Goal: Task Accomplishment & Management: Manage account settings

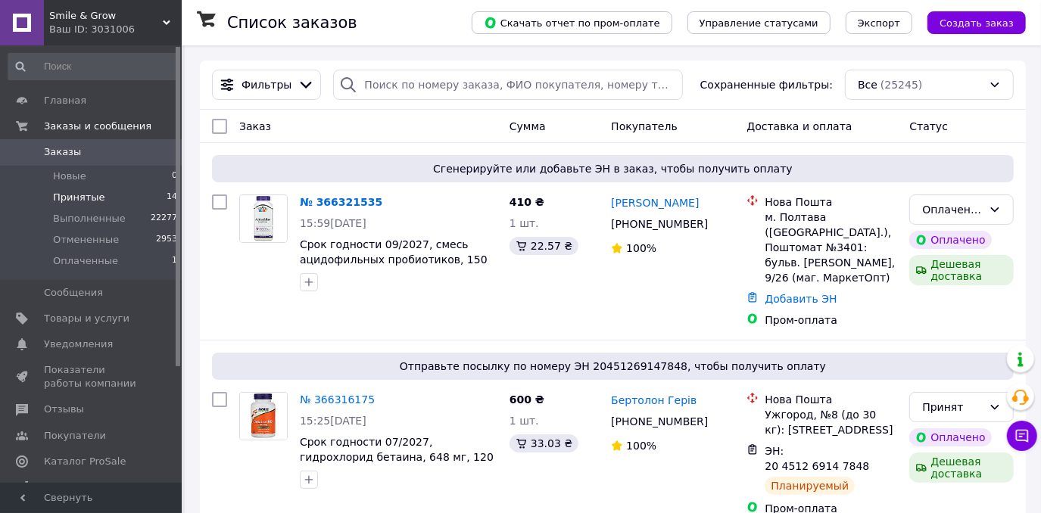
click at [126, 192] on li "Принятые 14" at bounding box center [93, 197] width 186 height 21
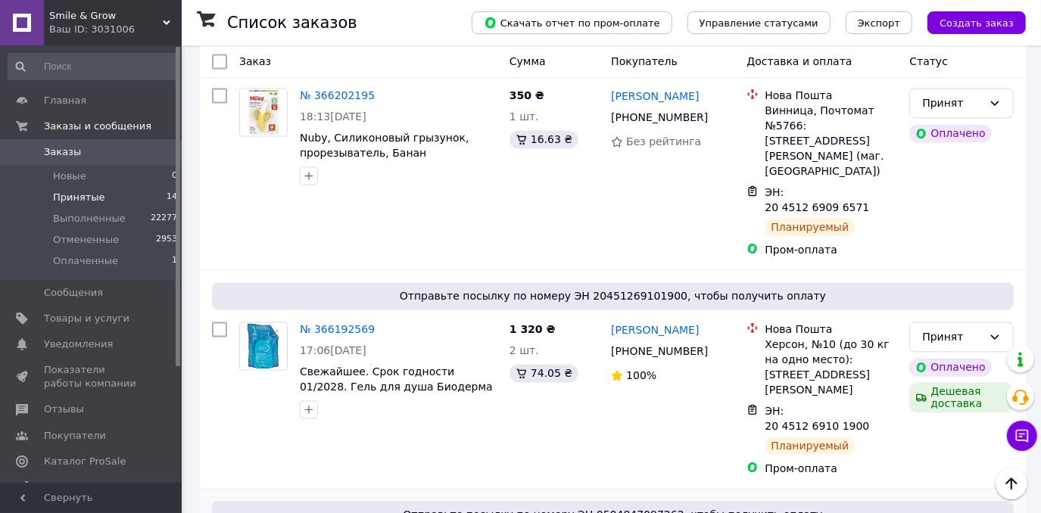
scroll to position [1926, 0]
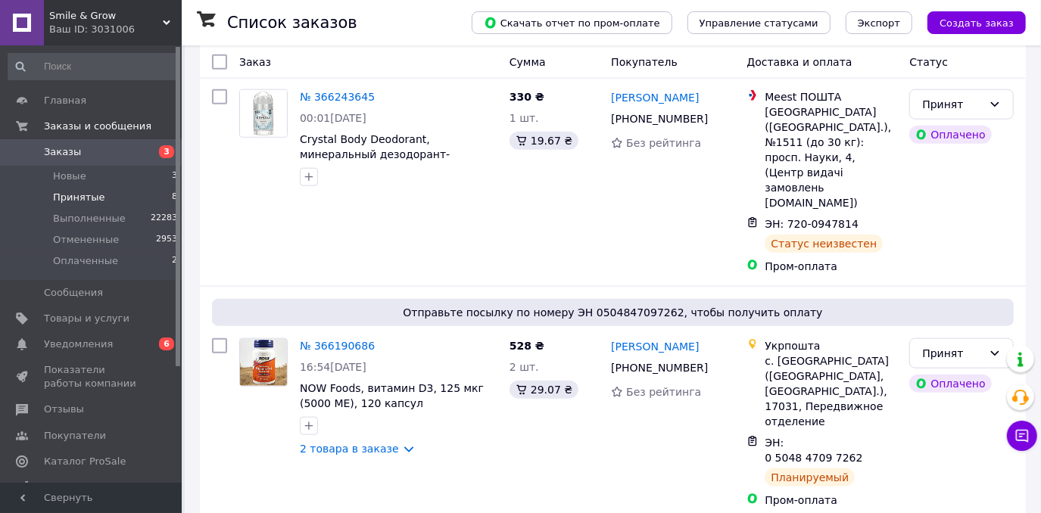
scroll to position [988, 0]
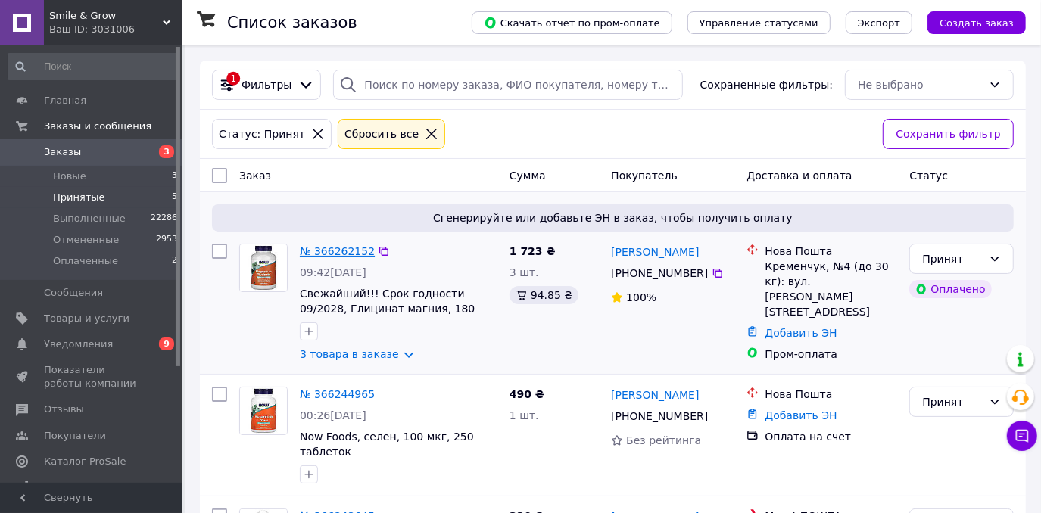
click at [337, 253] on link "№ 366262152" at bounding box center [337, 251] width 75 height 12
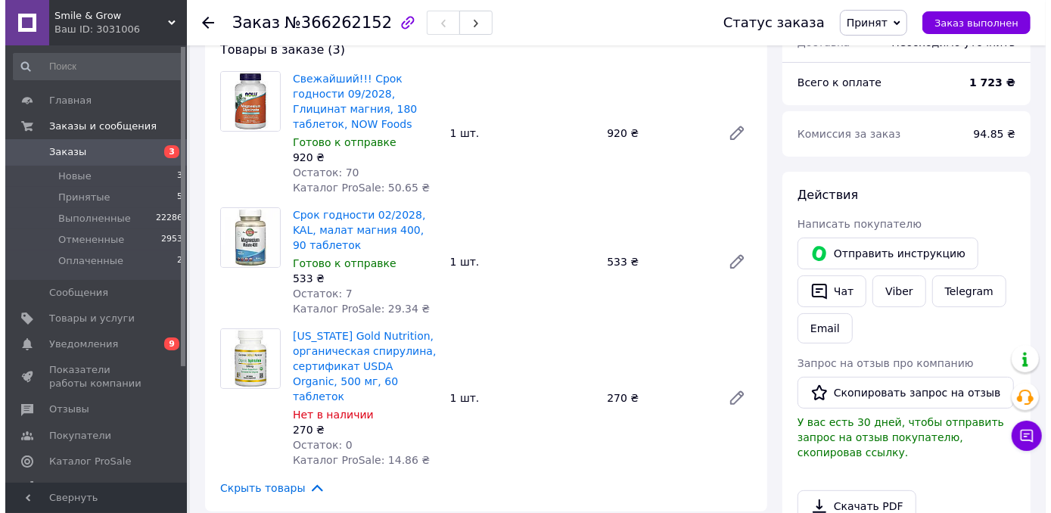
scroll to position [275, 0]
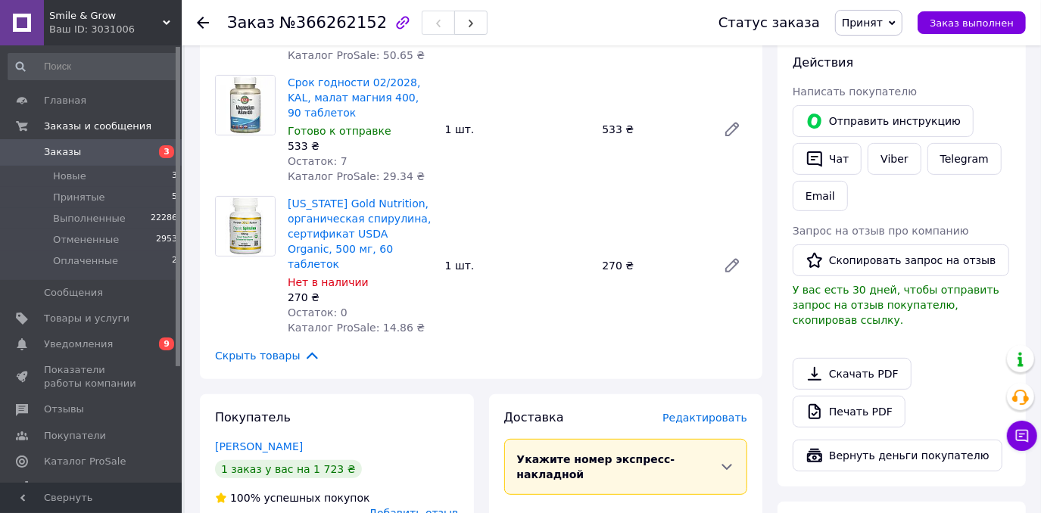
click at [730, 412] on span "Редактировать" at bounding box center [704, 418] width 85 height 12
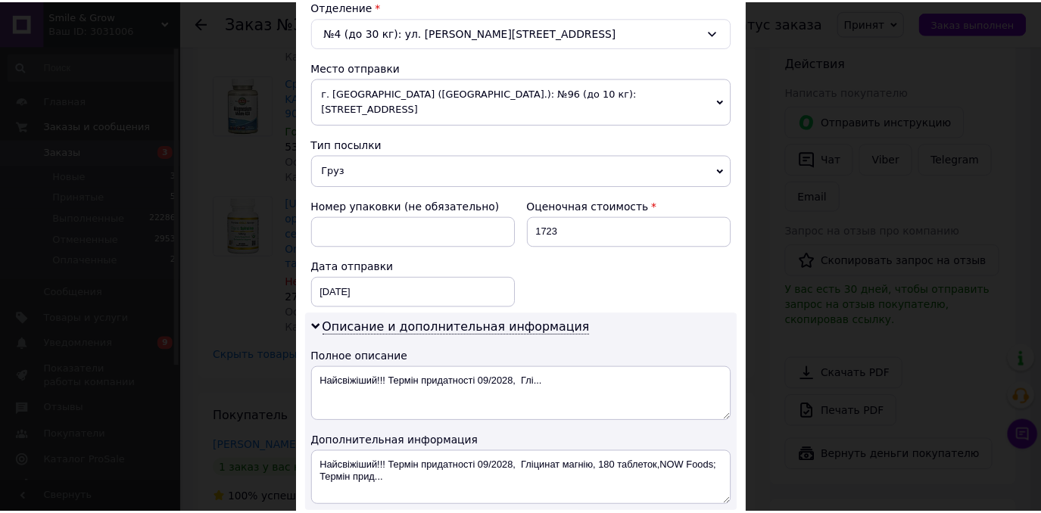
scroll to position [655, 0]
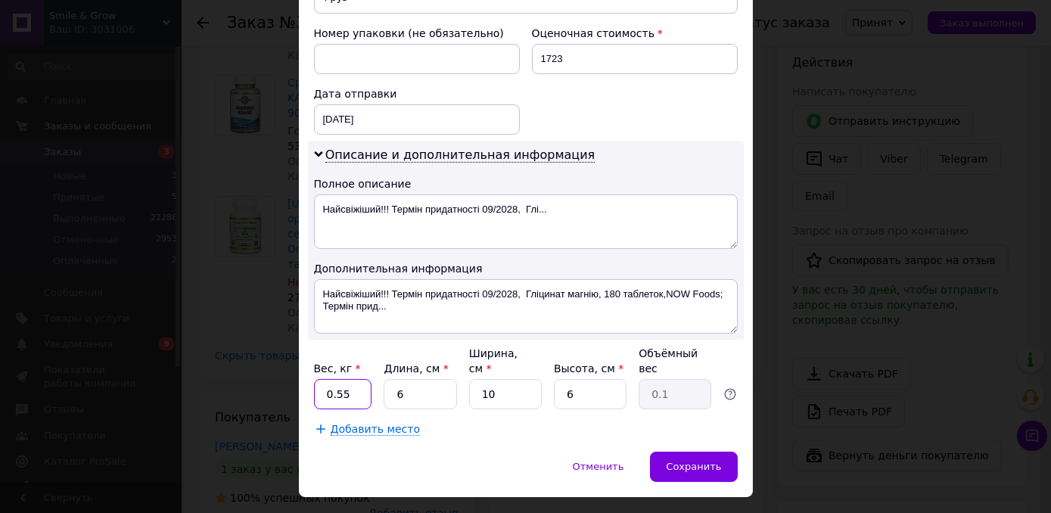
click at [347, 379] on input "0.55" at bounding box center [343, 394] width 58 height 30
click at [341, 379] on input "0.55" at bounding box center [343, 394] width 58 height 30
type input "0.25"
click at [677, 461] on span "Сохранить" at bounding box center [693, 466] width 55 height 11
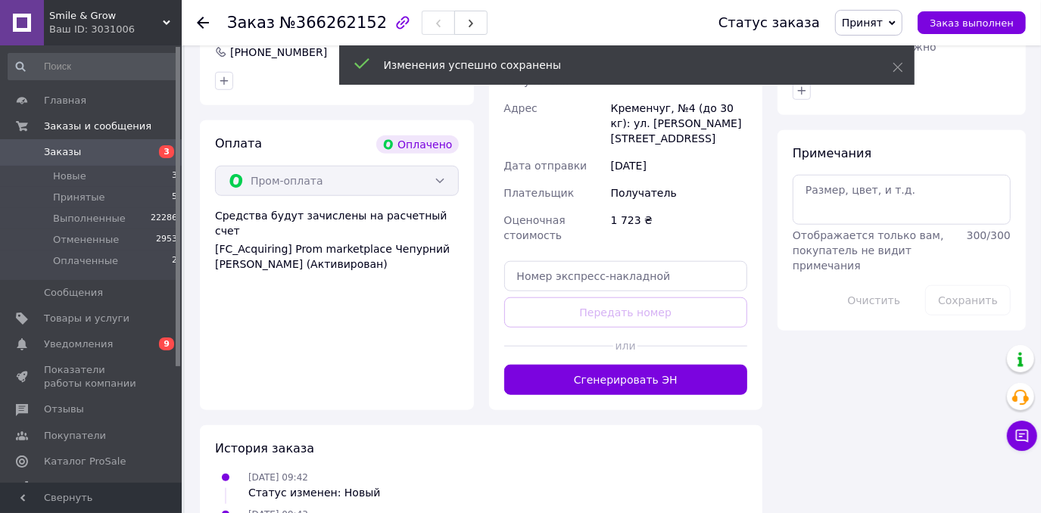
scroll to position [825, 0]
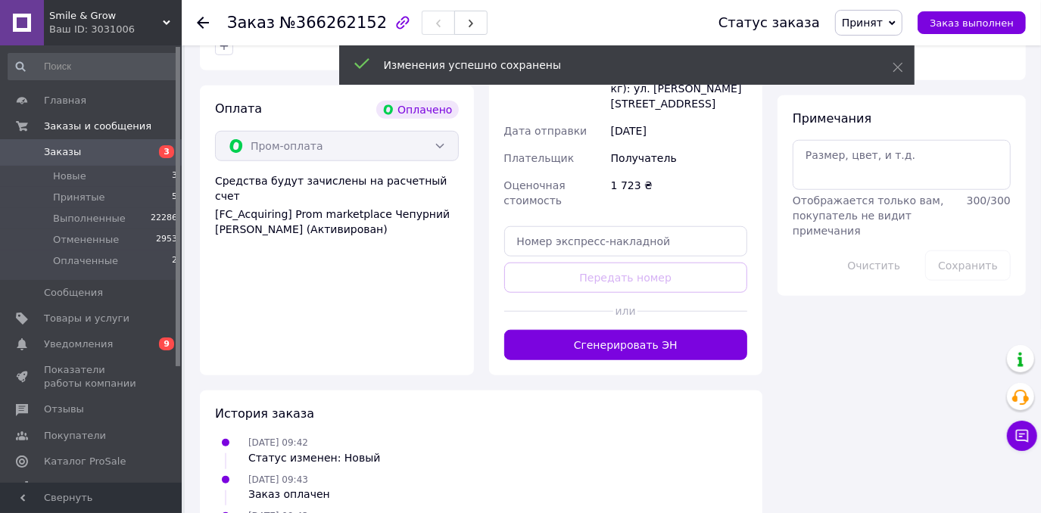
click at [584, 330] on button "Сгенерировать ЭН" at bounding box center [626, 345] width 244 height 30
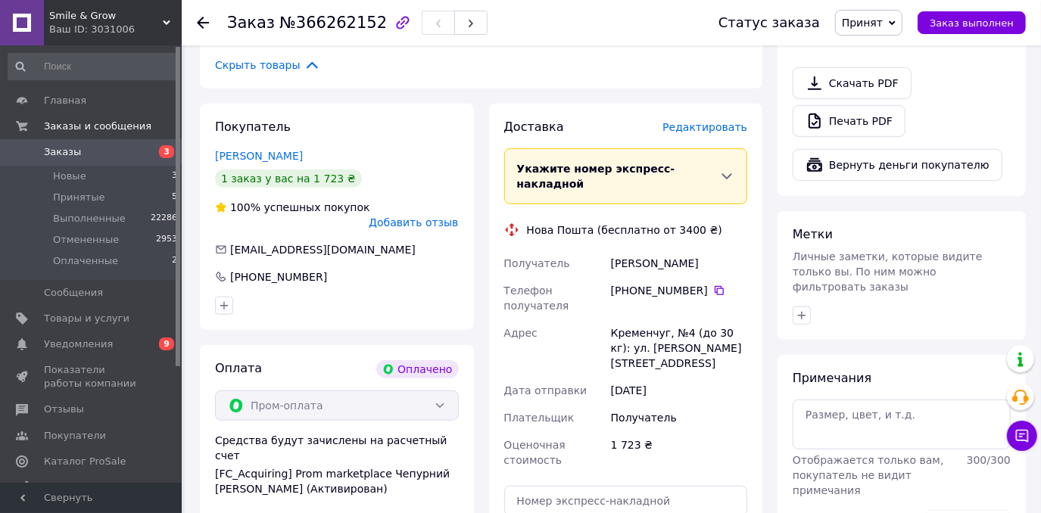
scroll to position [550, 0]
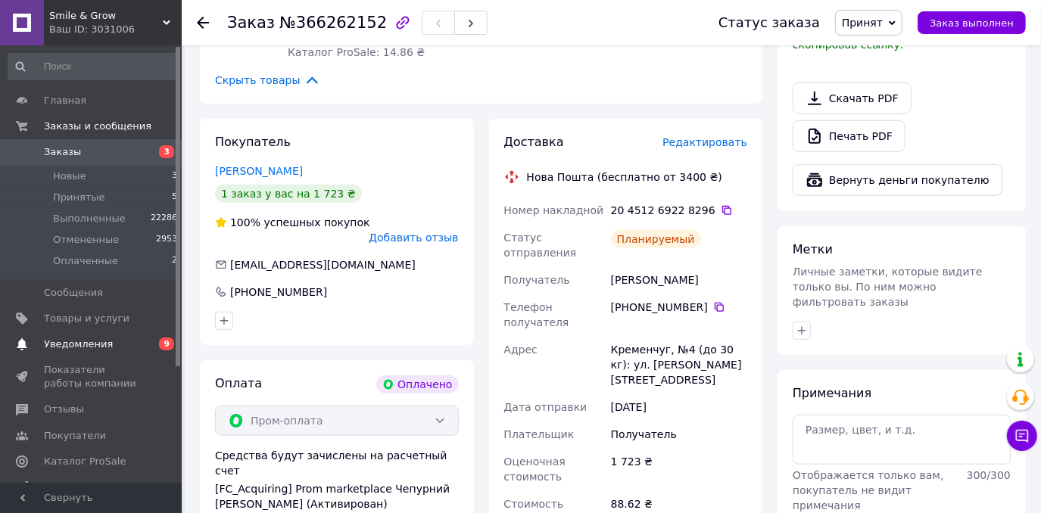
click at [129, 341] on span "Уведомления" at bounding box center [92, 345] width 96 height 14
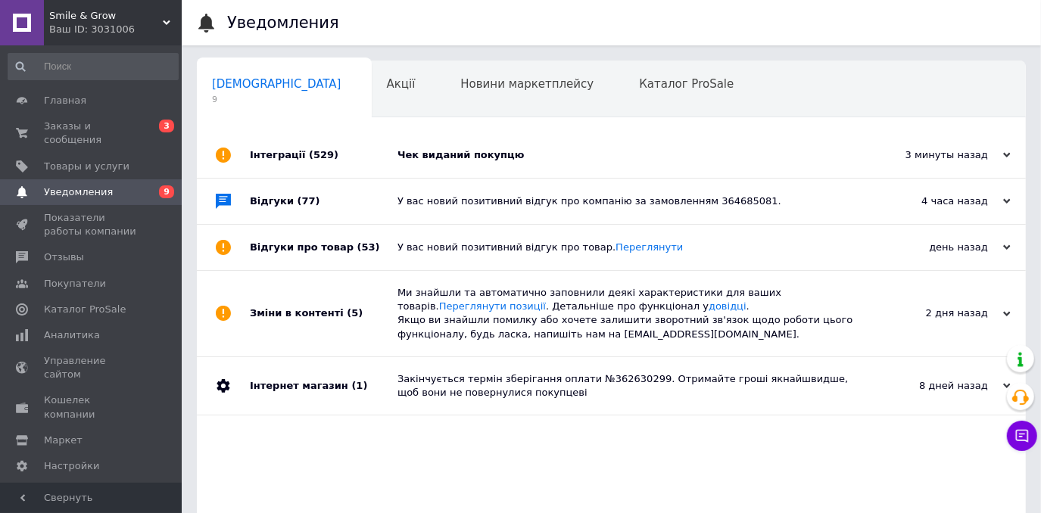
click at [489, 152] on div "Чек виданий покупцю" at bounding box center [628, 155] width 462 height 14
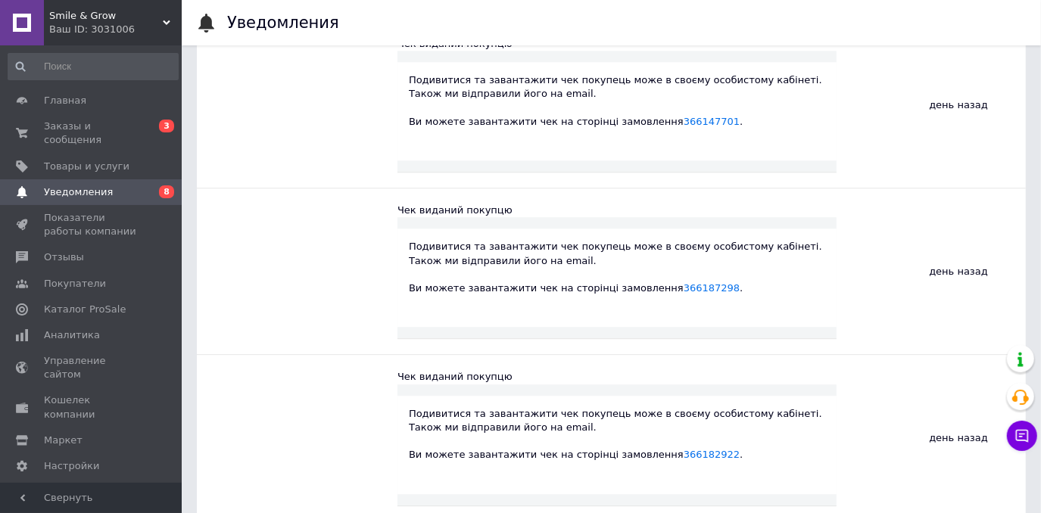
scroll to position [2958, 0]
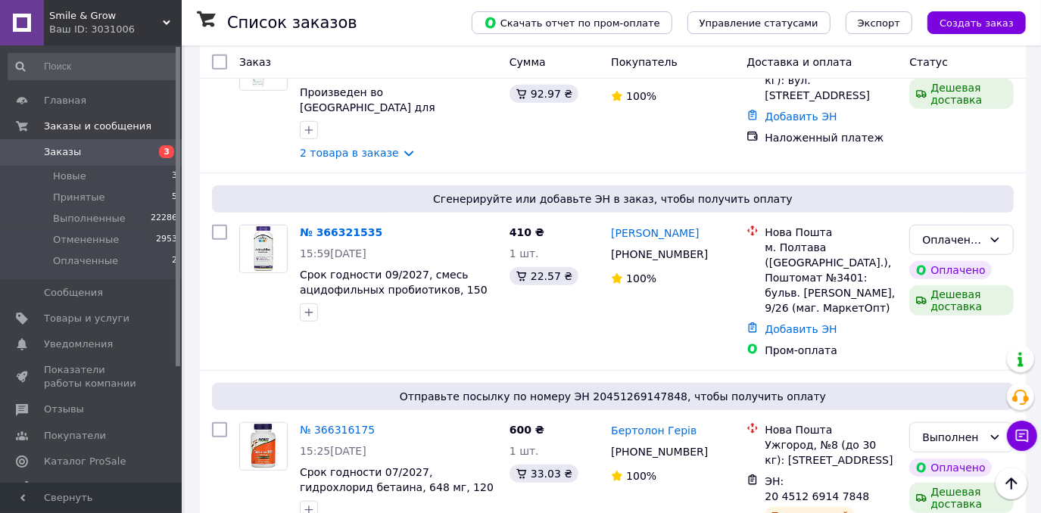
scroll to position [688, 0]
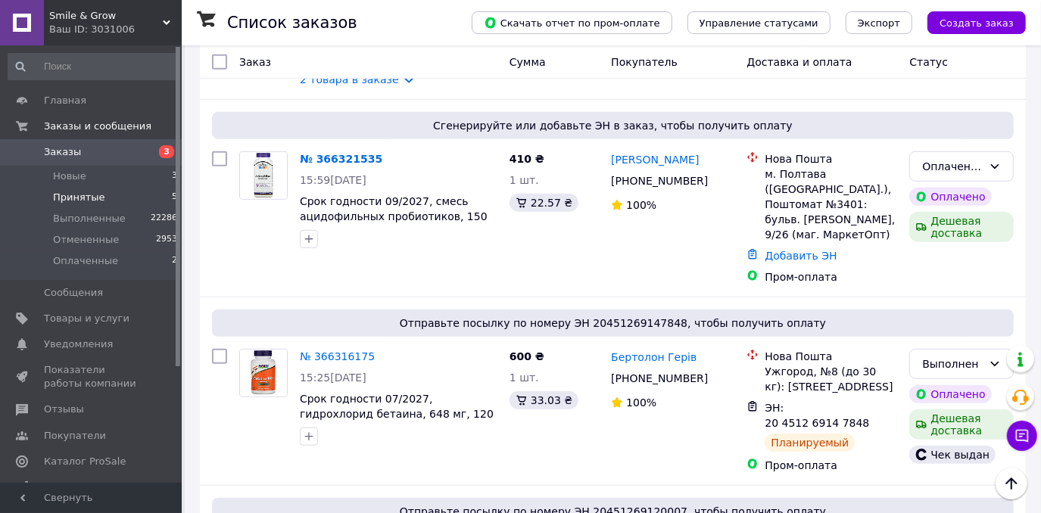
click at [103, 201] on li "Принятые 5" at bounding box center [93, 197] width 186 height 21
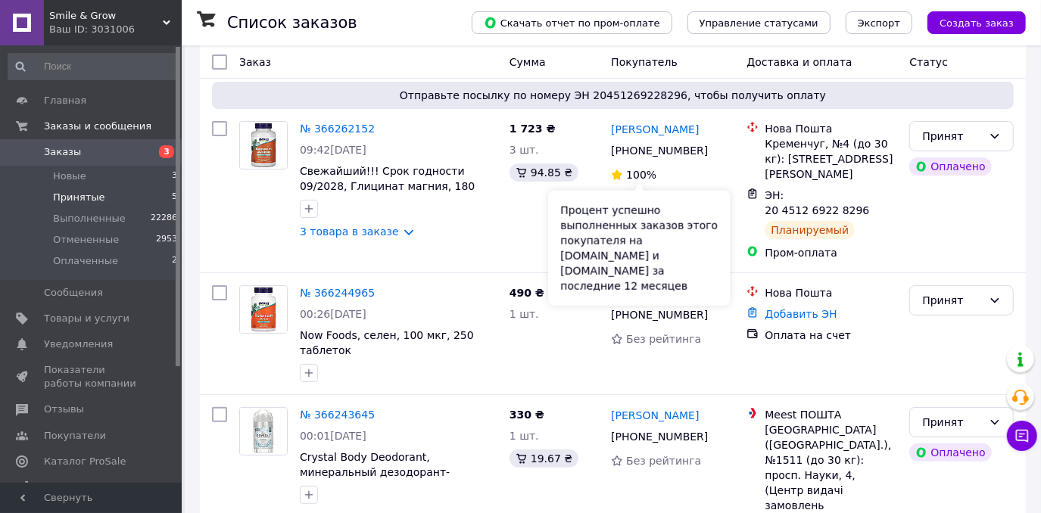
scroll to position [137, 0]
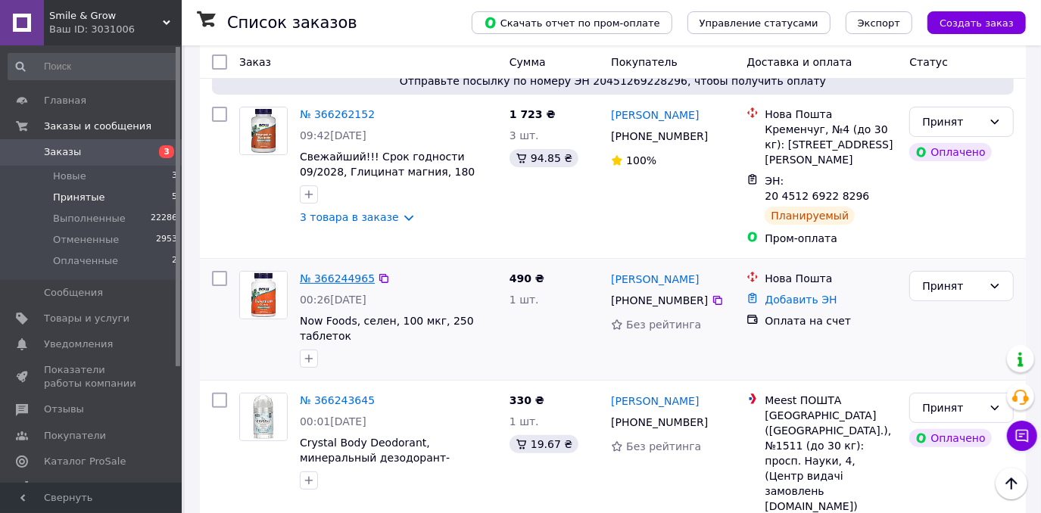
click at [331, 272] on link "№ 366244965" at bounding box center [337, 278] width 75 height 12
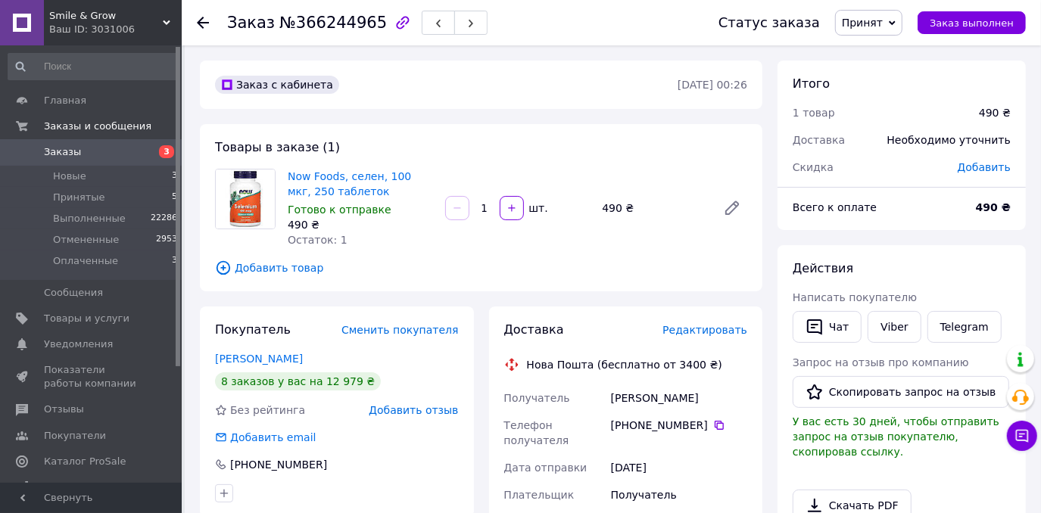
click at [280, 267] on span "Добавить товар" at bounding box center [481, 268] width 532 height 17
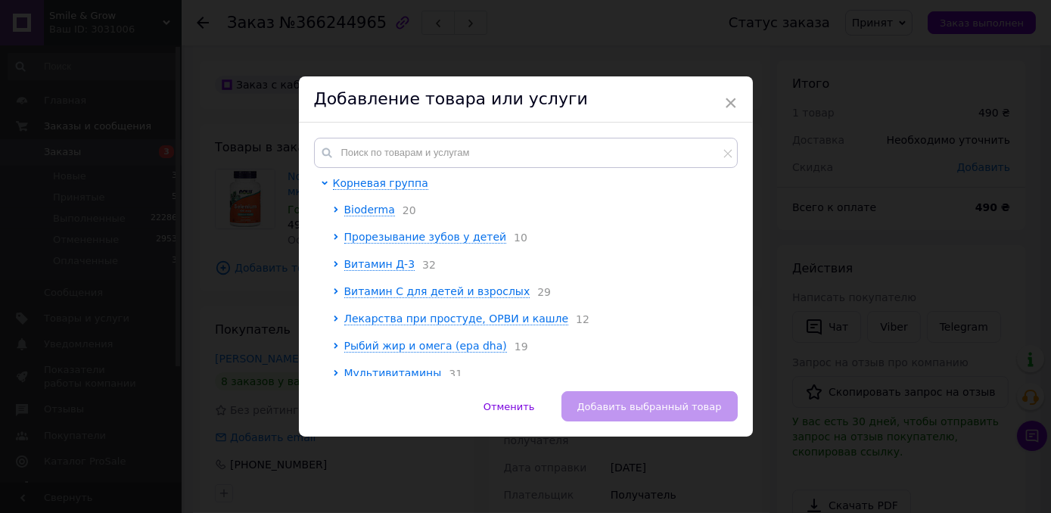
scroll to position [68, 0]
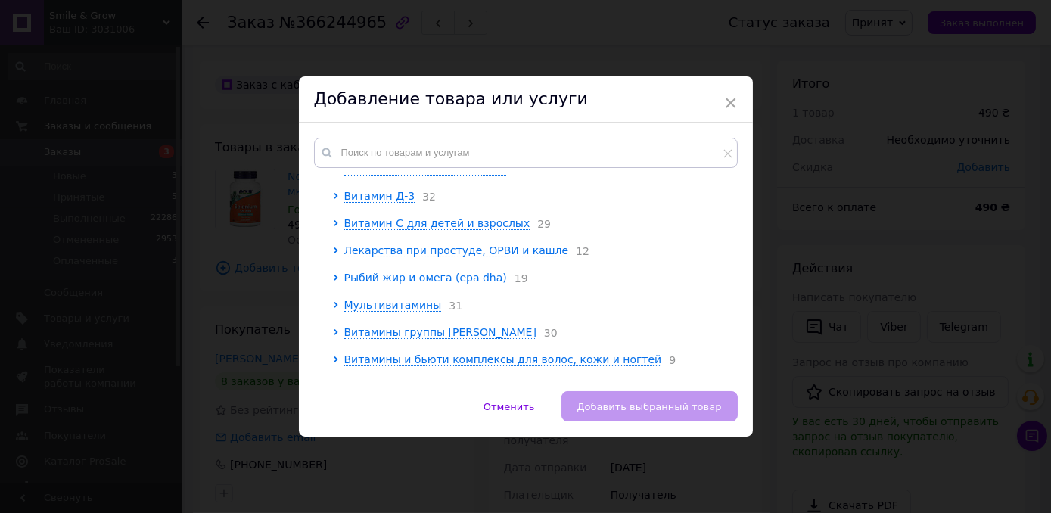
click at [387, 282] on span "Рыбий жир и омега (epa dha)" at bounding box center [425, 278] width 163 height 12
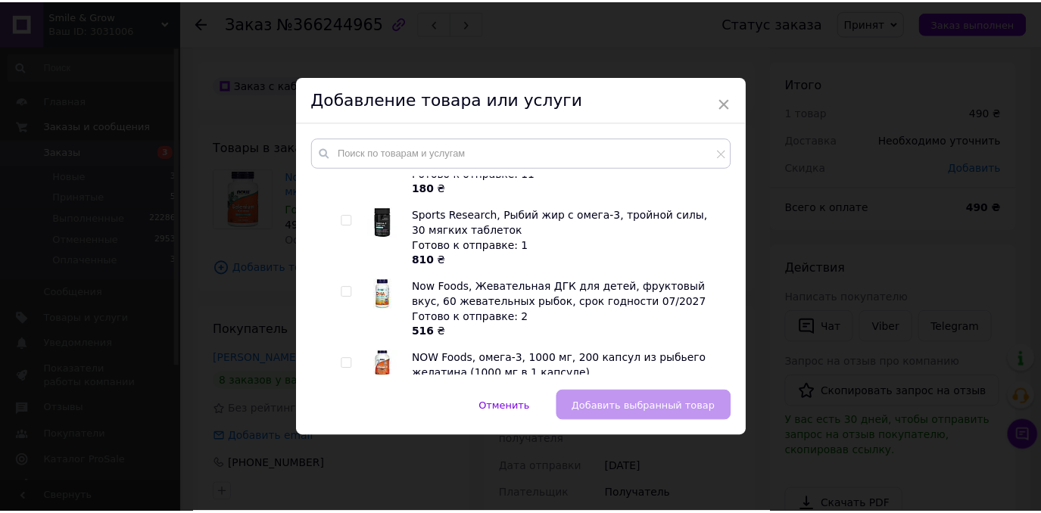
scroll to position [412, 0]
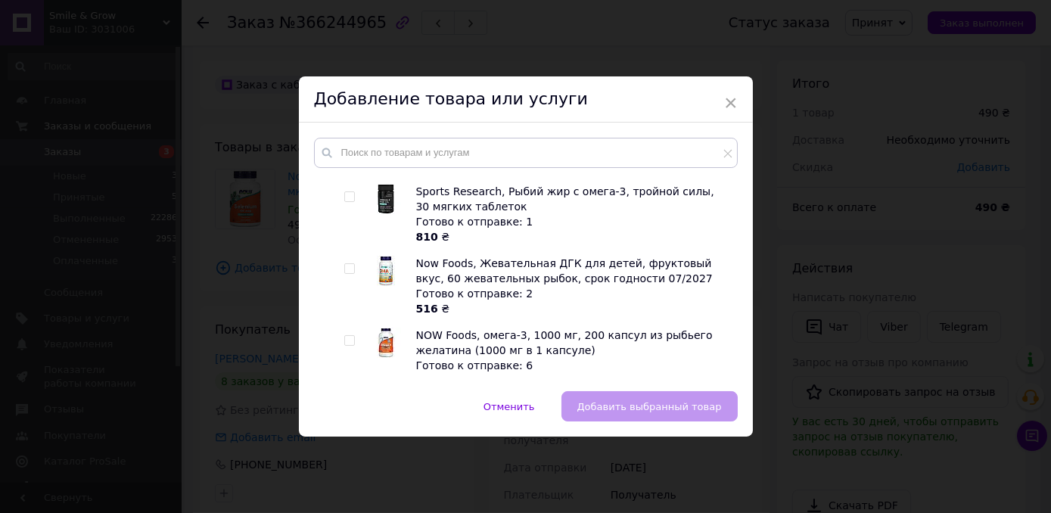
click at [347, 336] on input "checkbox" at bounding box center [349, 341] width 10 height 10
checkbox input "true"
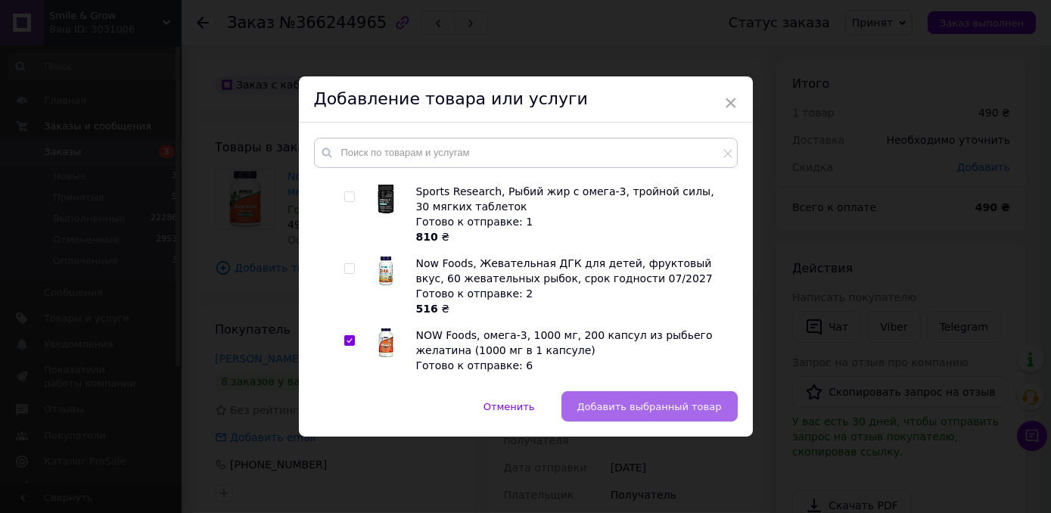
click at [597, 405] on span "Добавить выбранный товар" at bounding box center [649, 406] width 145 height 11
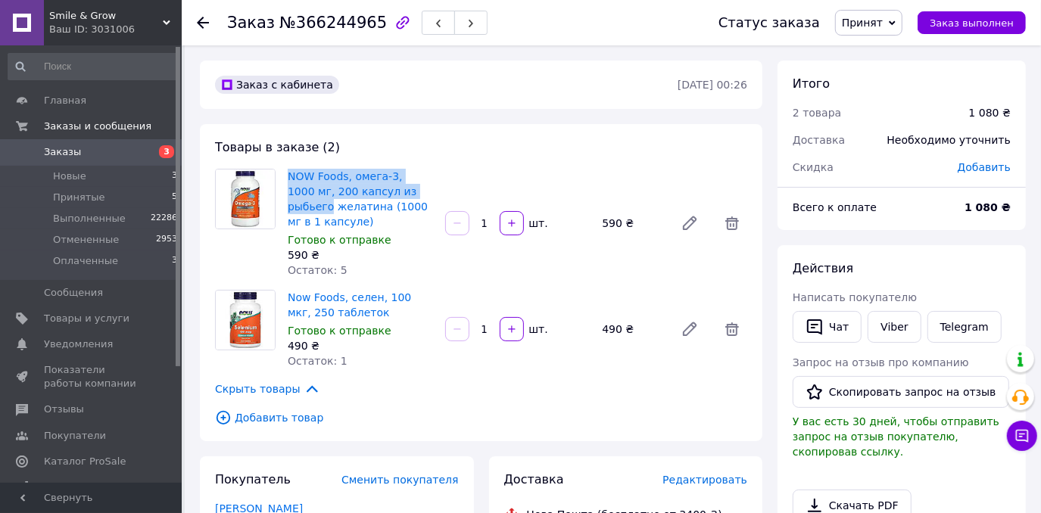
drag, startPoint x: 284, startPoint y: 176, endPoint x: 416, endPoint y: 191, distance: 133.4
click at [416, 191] on div "NOW Foods, омега-3, 1000 мг, 200 капсул из рыбьего желатина (1000 мг в 1 капсул…" at bounding box center [360, 223] width 157 height 115
copy link "NOW Foods, омега-3, 1000 мг, 200 капсул из рыбьего"
click at [248, 412] on span "Добавить товар" at bounding box center [481, 417] width 532 height 17
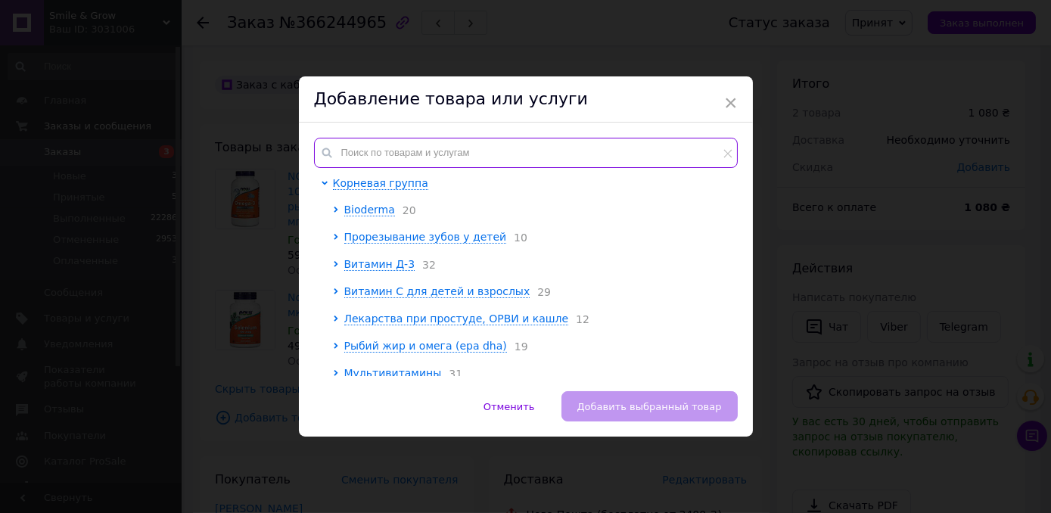
click at [478, 149] on input "text" at bounding box center [526, 153] width 424 height 30
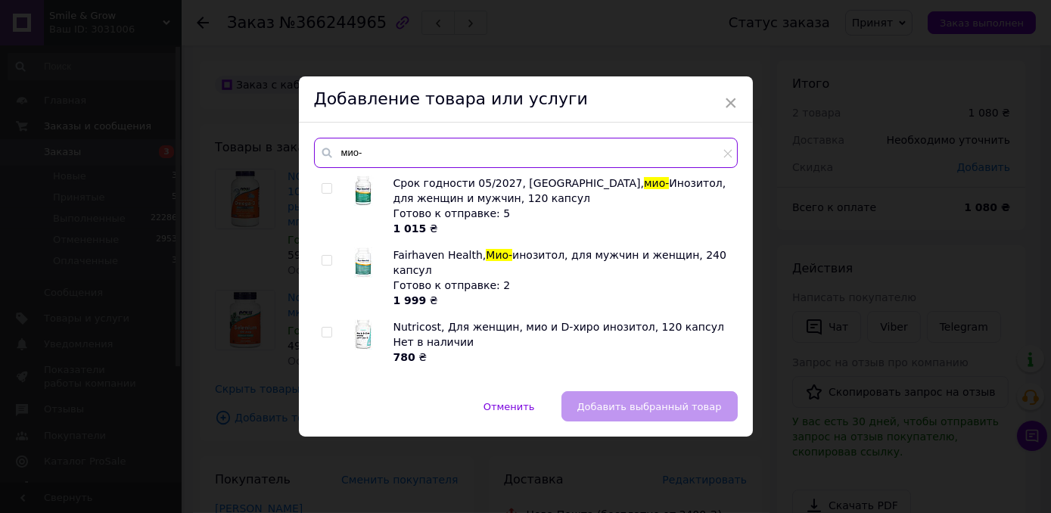
type input "мио-"
click at [323, 188] on input "checkbox" at bounding box center [327, 189] width 10 height 10
checkbox input "true"
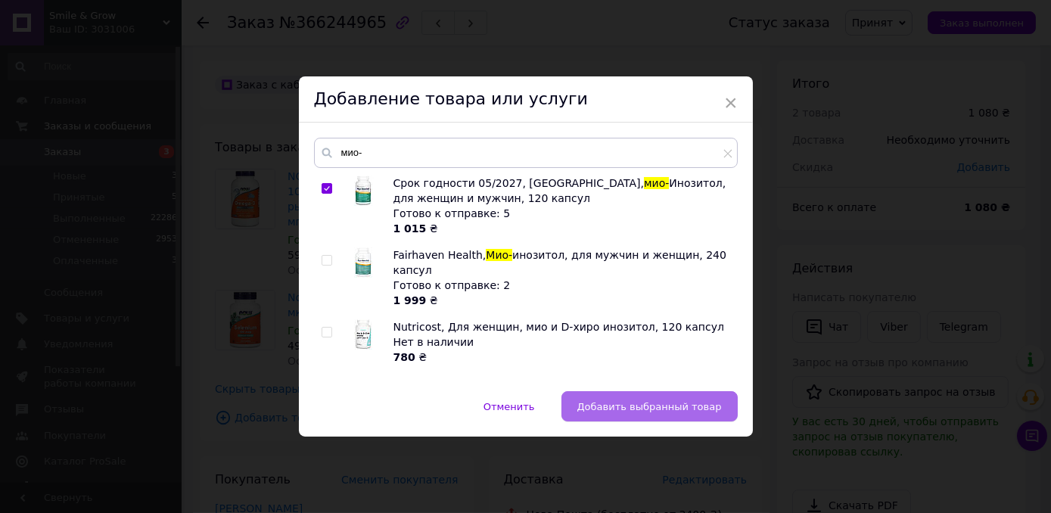
click at [687, 405] on span "Добавить выбранный товар" at bounding box center [649, 406] width 145 height 11
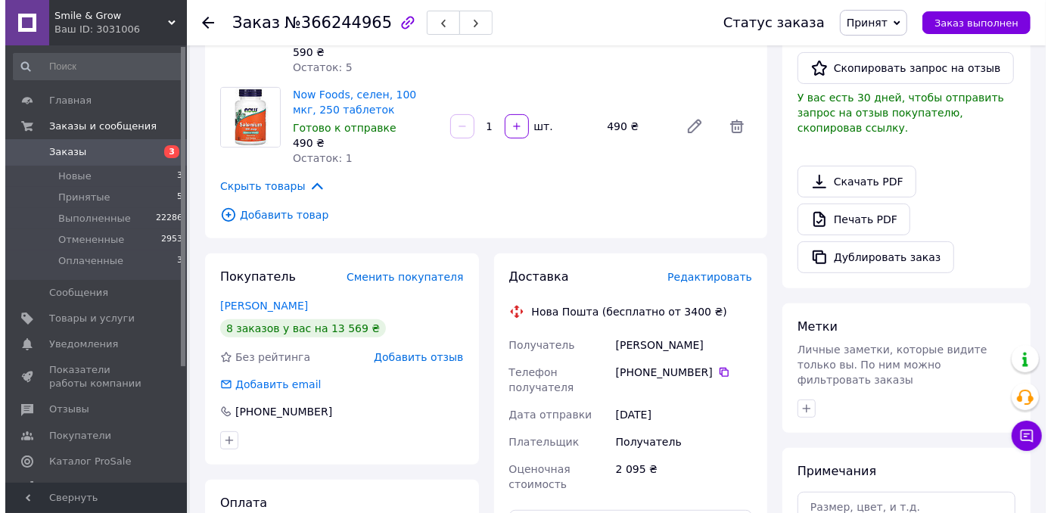
scroll to position [344, 0]
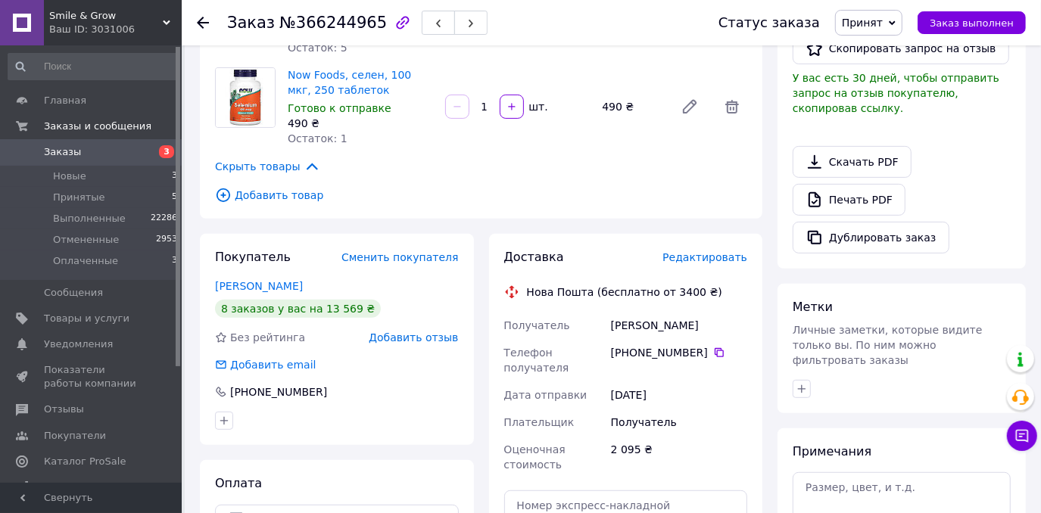
click at [279, 193] on span "Добавить товар" at bounding box center [481, 195] width 532 height 17
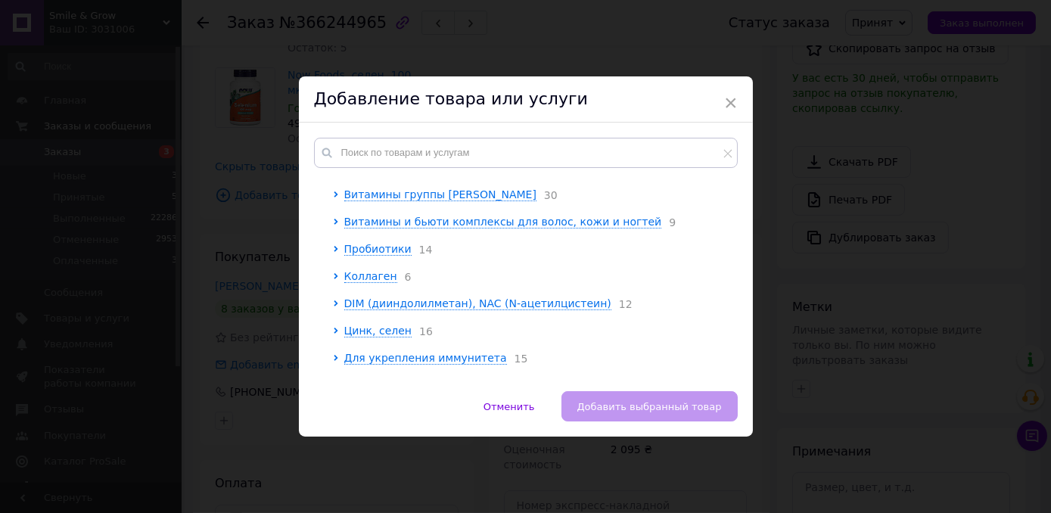
scroll to position [275, 0]
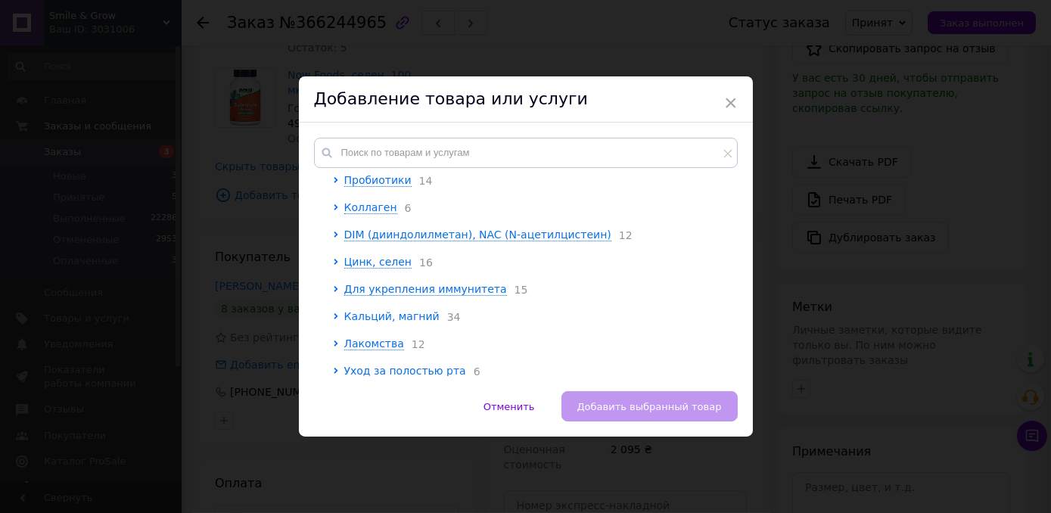
click at [400, 319] on span "Кальций, магний" at bounding box center [391, 316] width 95 height 12
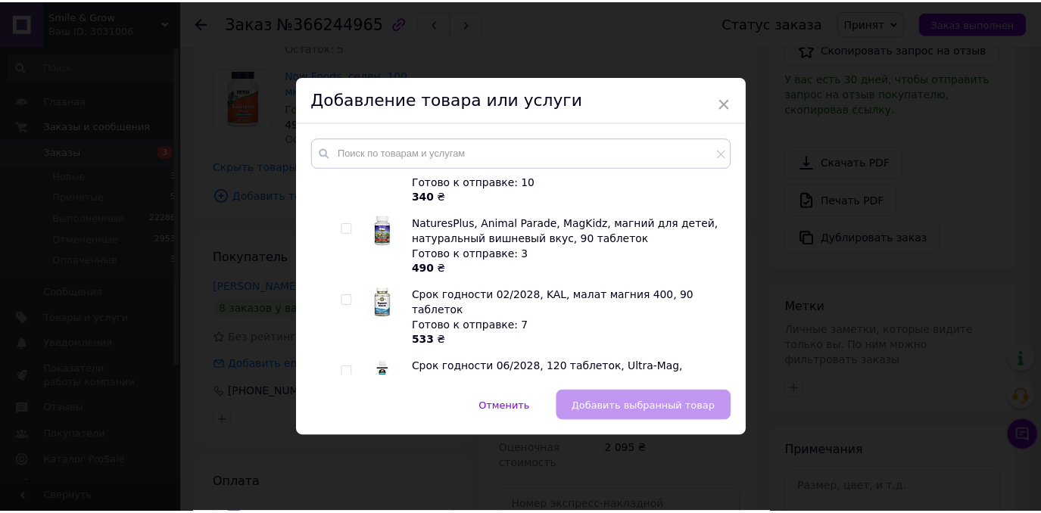
scroll to position [1126, 0]
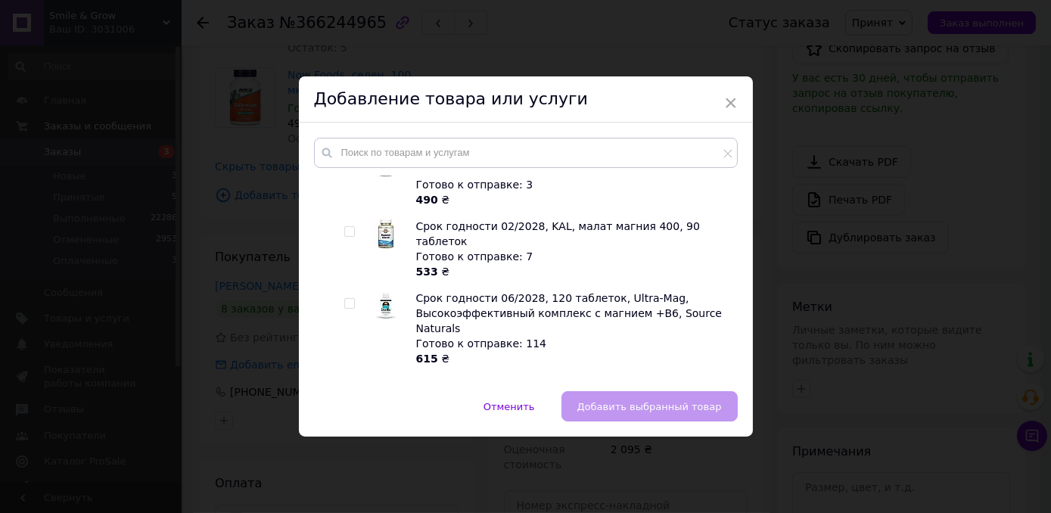
click at [344, 299] on input "checkbox" at bounding box center [349, 304] width 10 height 10
checkbox input "true"
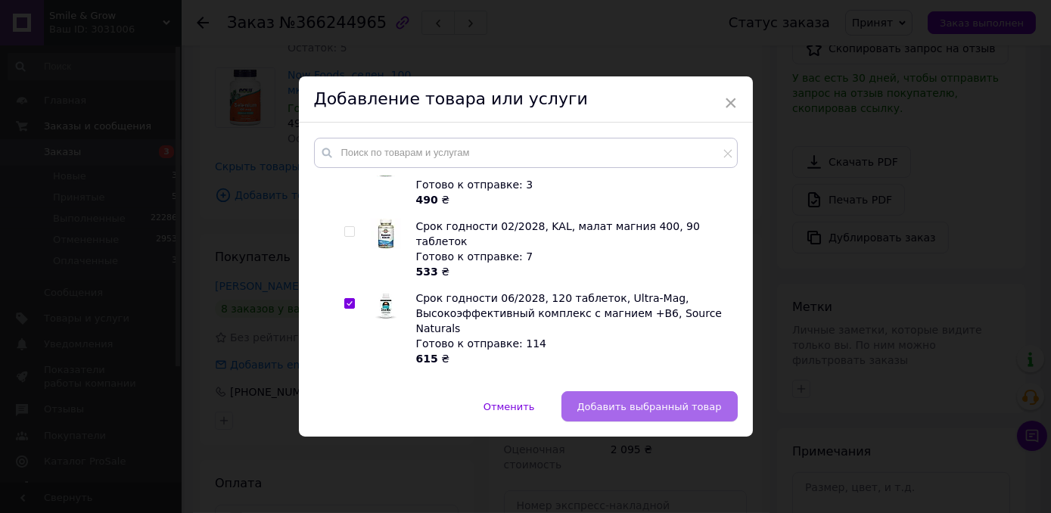
click at [613, 405] on span "Добавить выбранный товар" at bounding box center [649, 406] width 145 height 11
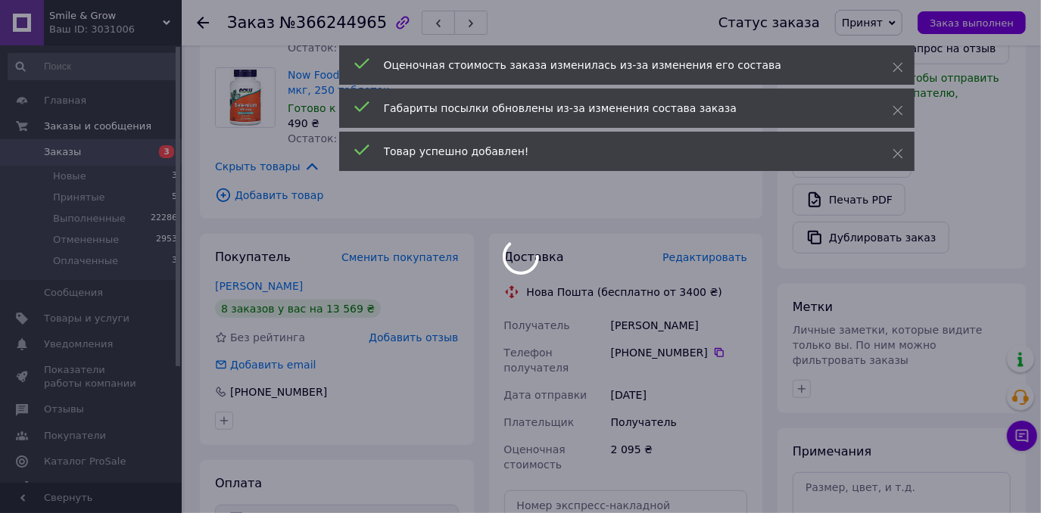
scroll to position [480, 0]
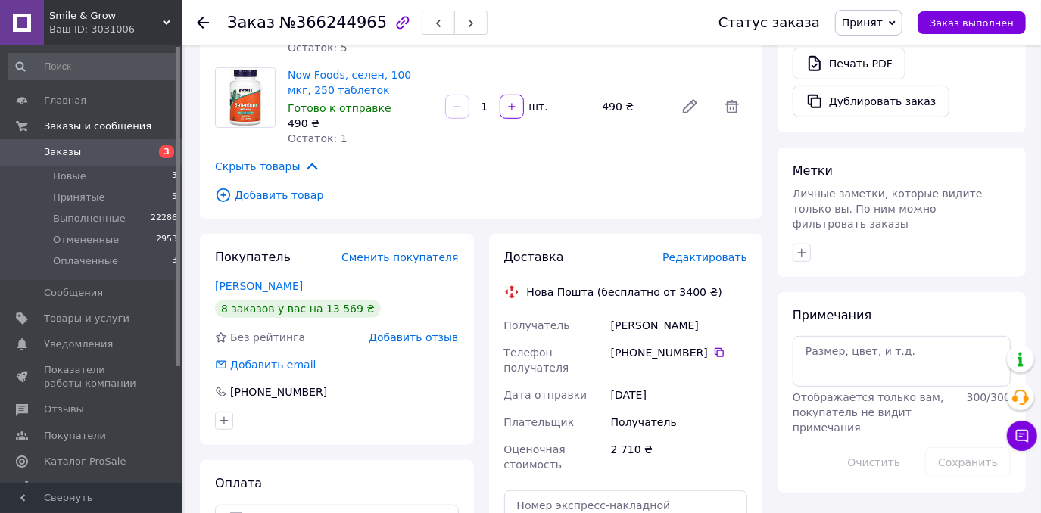
click at [286, 198] on span "Добавить товар" at bounding box center [481, 195] width 532 height 17
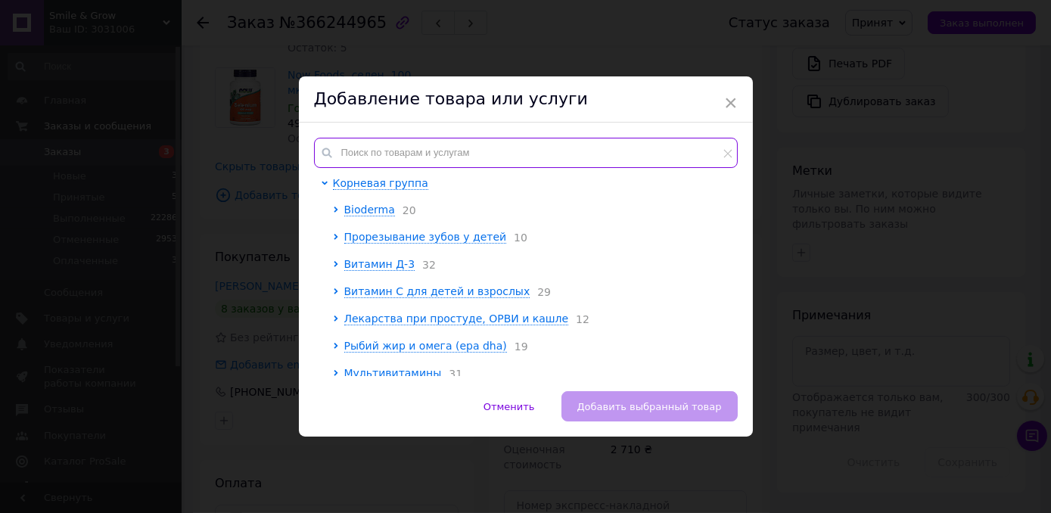
click at [579, 148] on input "text" at bounding box center [526, 153] width 424 height 30
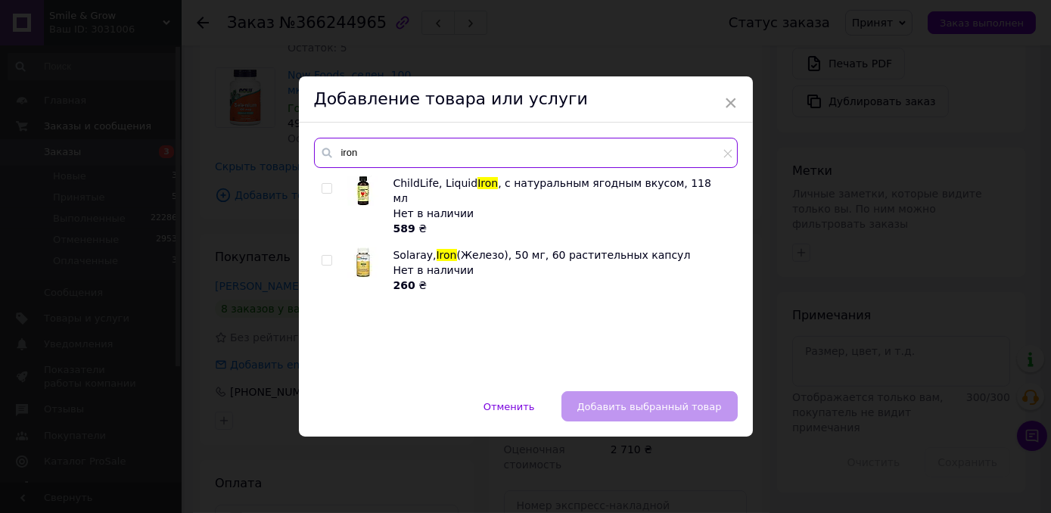
drag, startPoint x: 518, startPoint y: 148, endPoint x: 337, endPoint y: 155, distance: 181.7
click at [337, 155] on input "iron" at bounding box center [526, 153] width 424 height 30
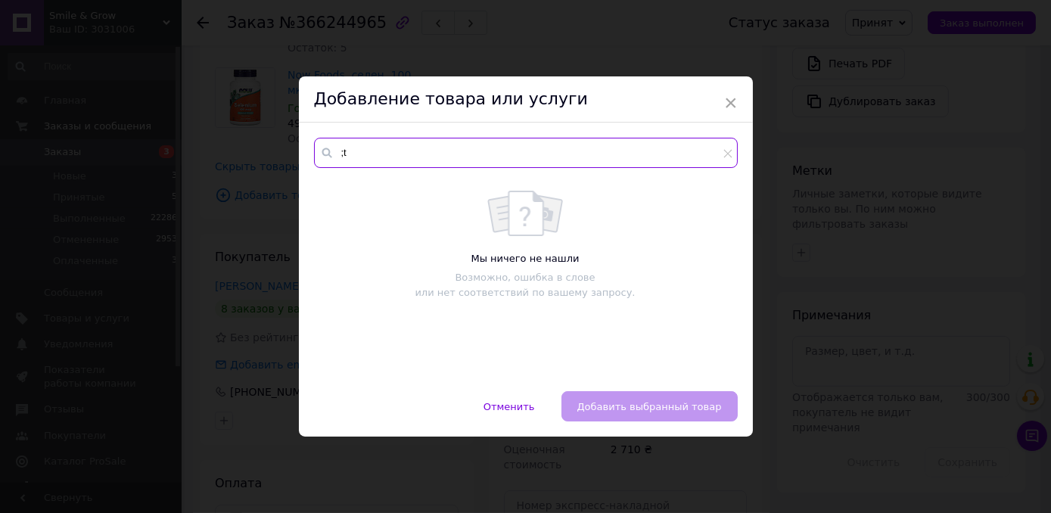
type input ";"
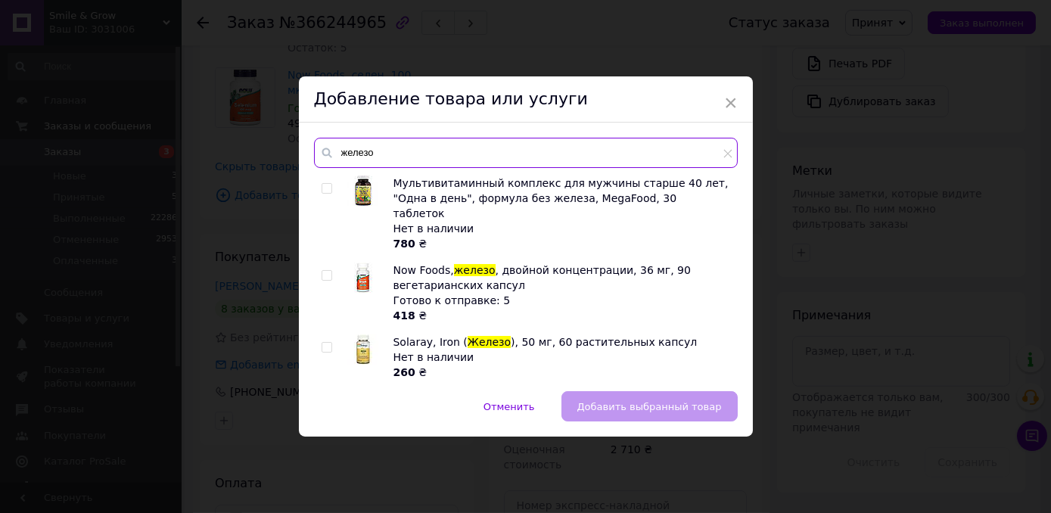
type input "железо"
click at [322, 265] on div at bounding box center [329, 293] width 15 height 61
click at [322, 271] on input "checkbox" at bounding box center [327, 276] width 10 height 10
checkbox input "true"
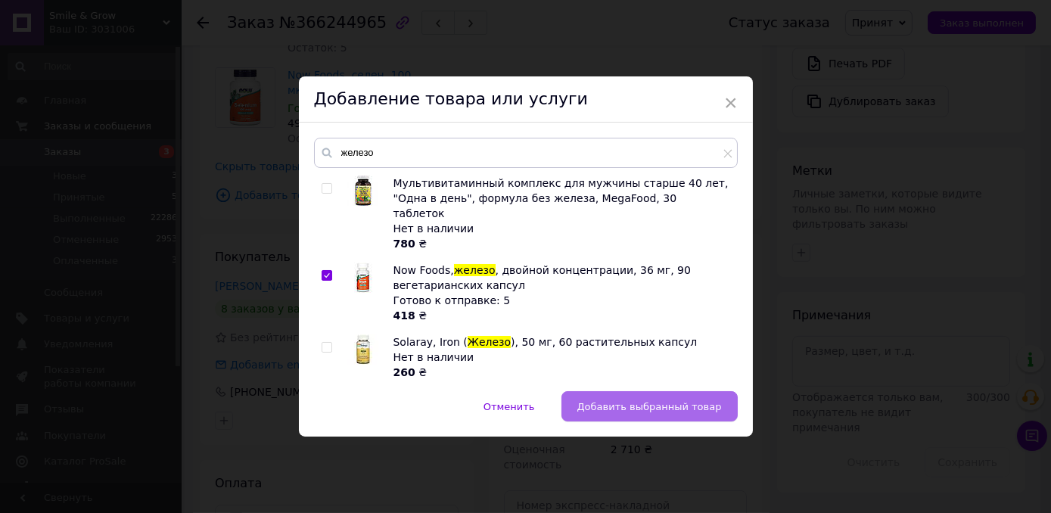
click at [618, 409] on span "Добавить выбранный товар" at bounding box center [649, 406] width 145 height 11
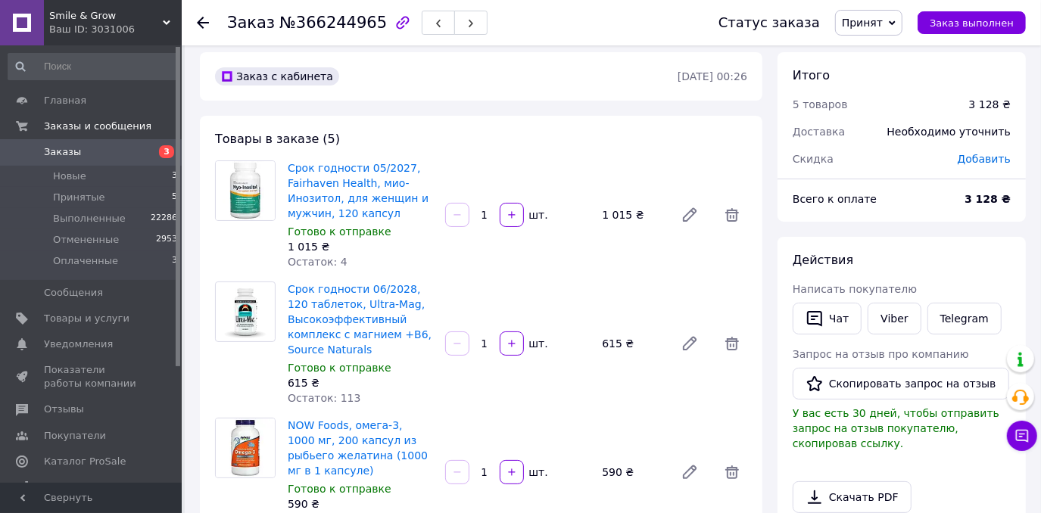
scroll to position [0, 0]
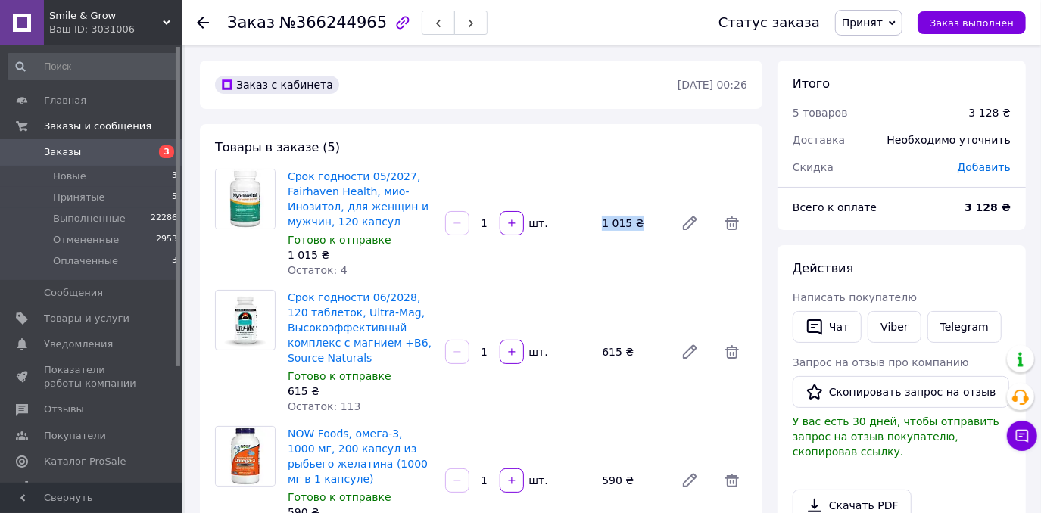
drag, startPoint x: 600, startPoint y: 222, endPoint x: 639, endPoint y: 226, distance: 38.8
click at [639, 226] on div "1 015 ₴" at bounding box center [632, 223] width 73 height 21
copy div "1 015 ₴"
click at [566, 443] on div "NOW Foods, омега-3, 1000 мг, 200 капсул из рыбьего желатина (1000 мг в 1 капсул…" at bounding box center [517, 480] width 471 height 115
drag, startPoint x: 601, startPoint y: 354, endPoint x: 617, endPoint y: 356, distance: 16.0
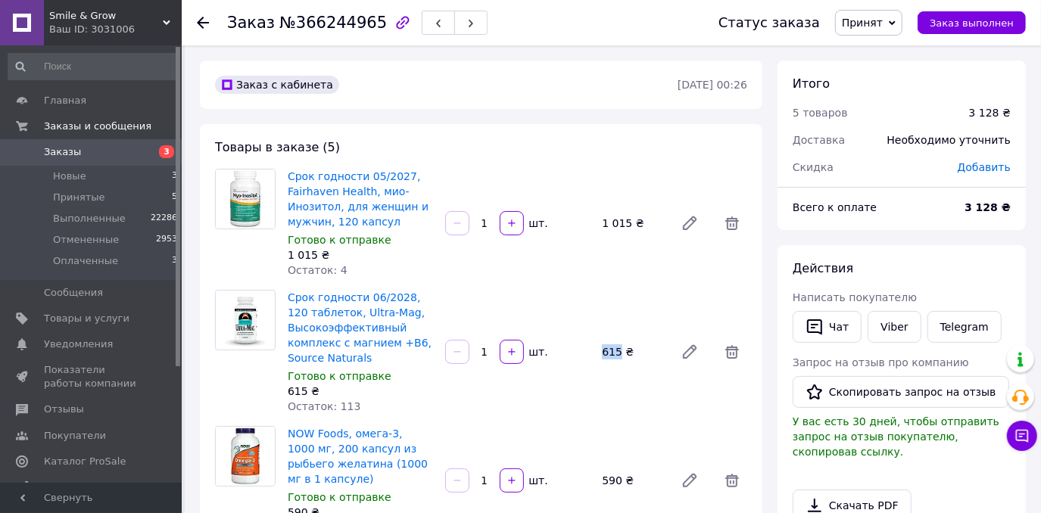
click at [617, 356] on div "615 ₴" at bounding box center [632, 351] width 73 height 21
copy div "615"
click at [511, 451] on div "NOW Foods, омега-3, 1000 мг, 200 капсул из рыбьего желатина (1000 мг в 1 капсул…" at bounding box center [517, 480] width 471 height 115
drag, startPoint x: 596, startPoint y: 477, endPoint x: 619, endPoint y: 481, distance: 23.2
click at [619, 481] on div "590 ₴" at bounding box center [632, 480] width 73 height 21
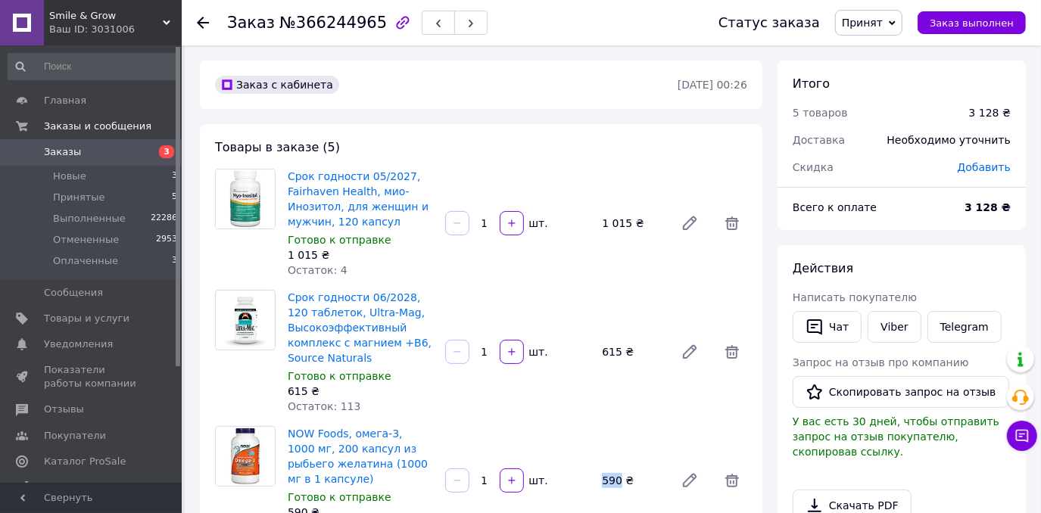
copy div "590"
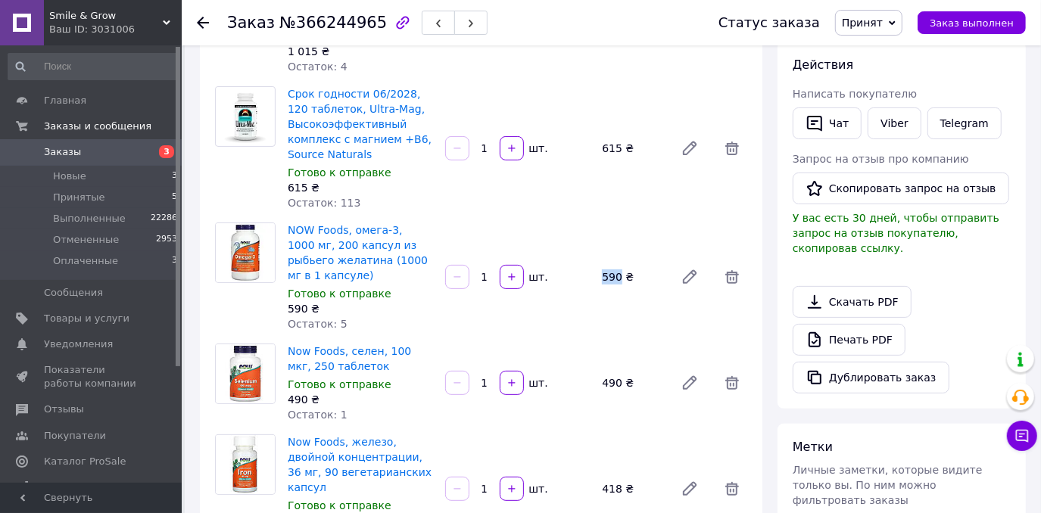
scroll to position [206, 0]
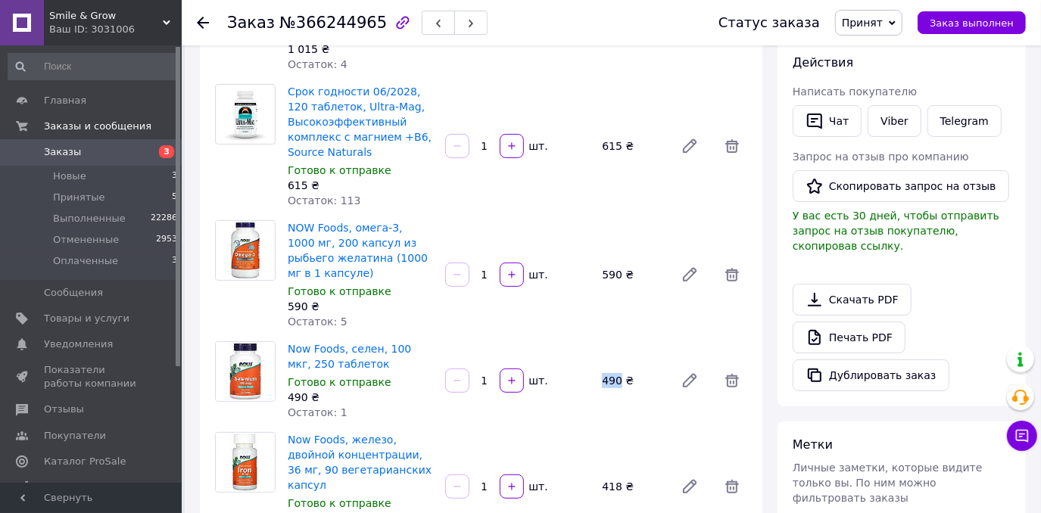
drag, startPoint x: 602, startPoint y: 382, endPoint x: 618, endPoint y: 384, distance: 16.1
click at [618, 384] on div "490 ₴" at bounding box center [632, 380] width 73 height 21
copy div "490"
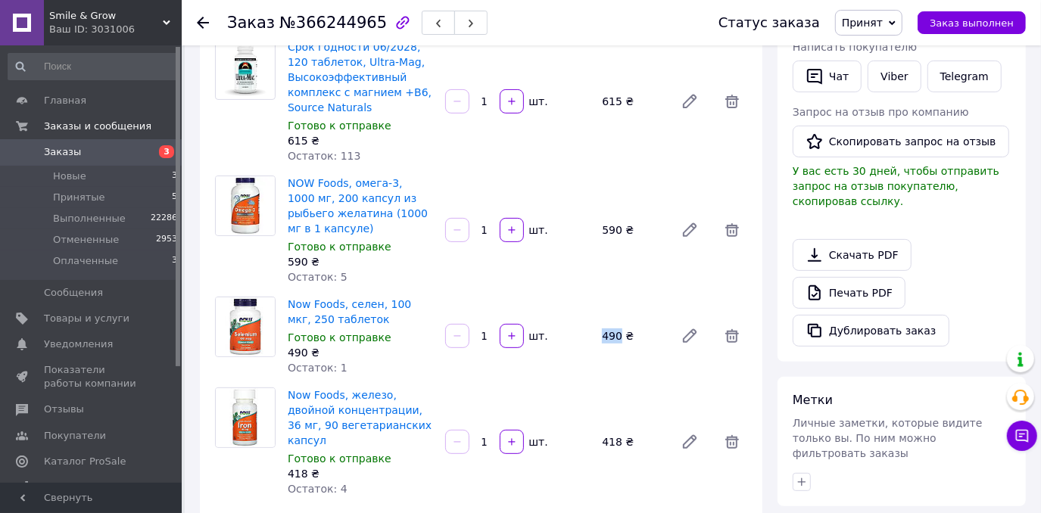
scroll to position [275, 0]
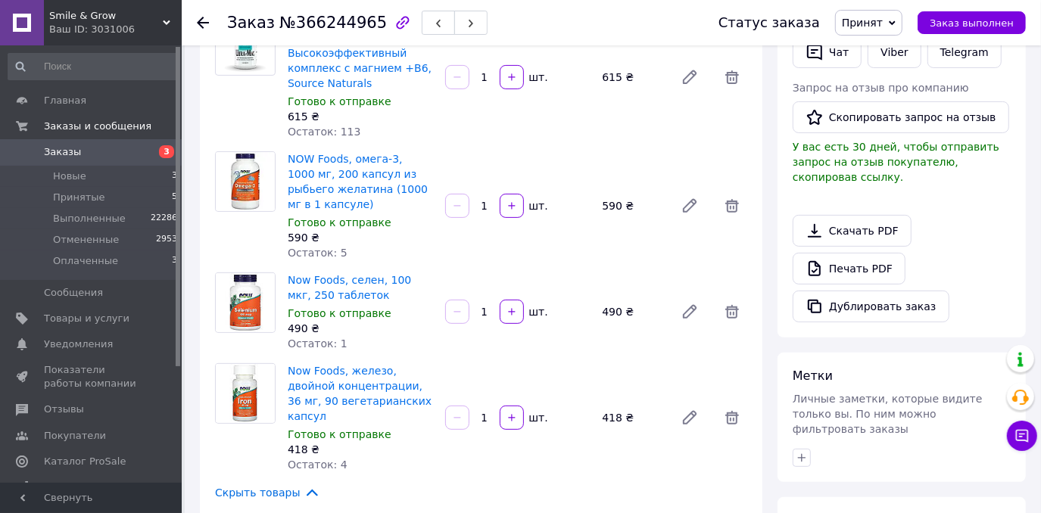
click at [468, 484] on div "Скрыть товары" at bounding box center [481, 492] width 532 height 17
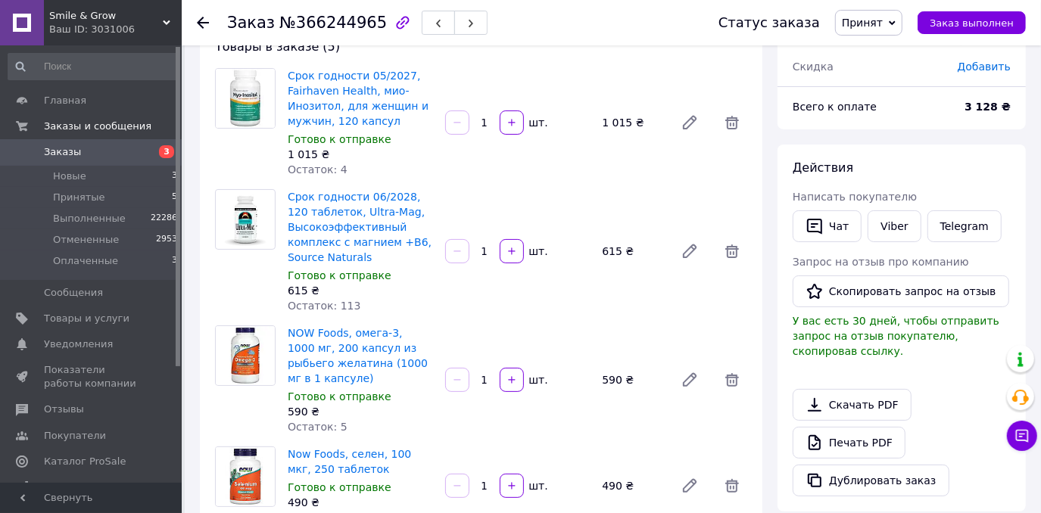
scroll to position [68, 0]
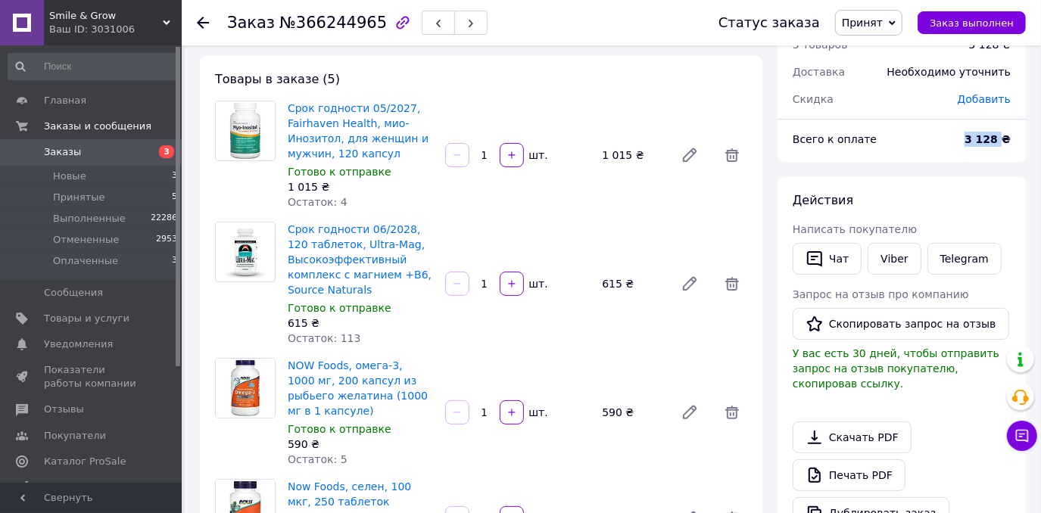
drag, startPoint x: 975, startPoint y: 136, endPoint x: 1005, endPoint y: 138, distance: 30.4
click at [1005, 138] on b "3 128 ₴" at bounding box center [987, 139] width 46 height 12
copy b "3 128"
click at [66, 148] on span "Заказы" at bounding box center [62, 152] width 37 height 14
